Goal: Task Accomplishment & Management: Manage account settings

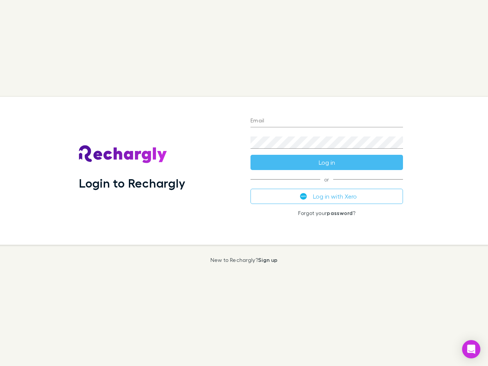
click at [244, 183] on div "Login to Rechargly" at bounding box center [159, 171] width 172 height 148
click at [327, 121] on input "Email" at bounding box center [327, 121] width 153 height 12
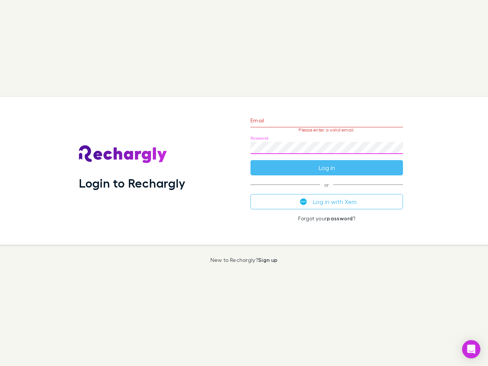
click at [327, 162] on form "Email Please enter a valid email. Password Log in" at bounding box center [327, 142] width 153 height 66
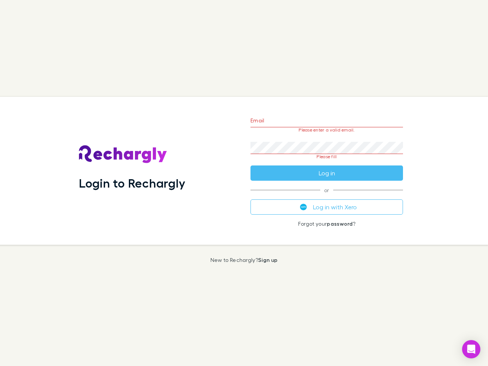
click at [327, 196] on div "Email Please enter a valid email. Password Please fill Log in or Log in with Xe…" at bounding box center [326, 171] width 165 height 148
click at [471, 349] on icon "Open Intercom Messenger" at bounding box center [472, 349] width 8 height 9
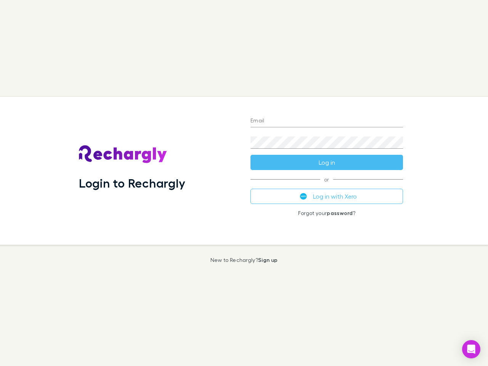
click at [244, 183] on div "Login to Rechargly" at bounding box center [159, 171] width 172 height 148
click at [327, 121] on input "Email" at bounding box center [327, 121] width 153 height 12
click at [327, 162] on button "Log in" at bounding box center [327, 162] width 153 height 15
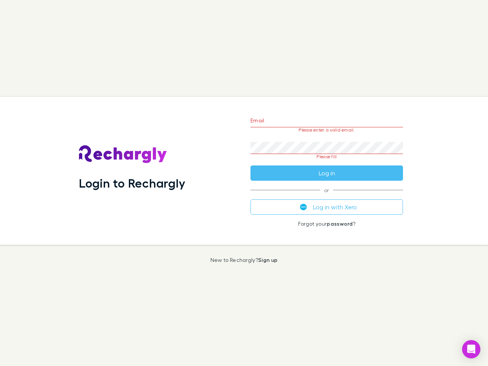
click at [327, 196] on div "Email Please enter a valid email. Password Please fill Log in or Log in with Xe…" at bounding box center [326, 171] width 165 height 148
